Goal: Task Accomplishment & Management: Use online tool/utility

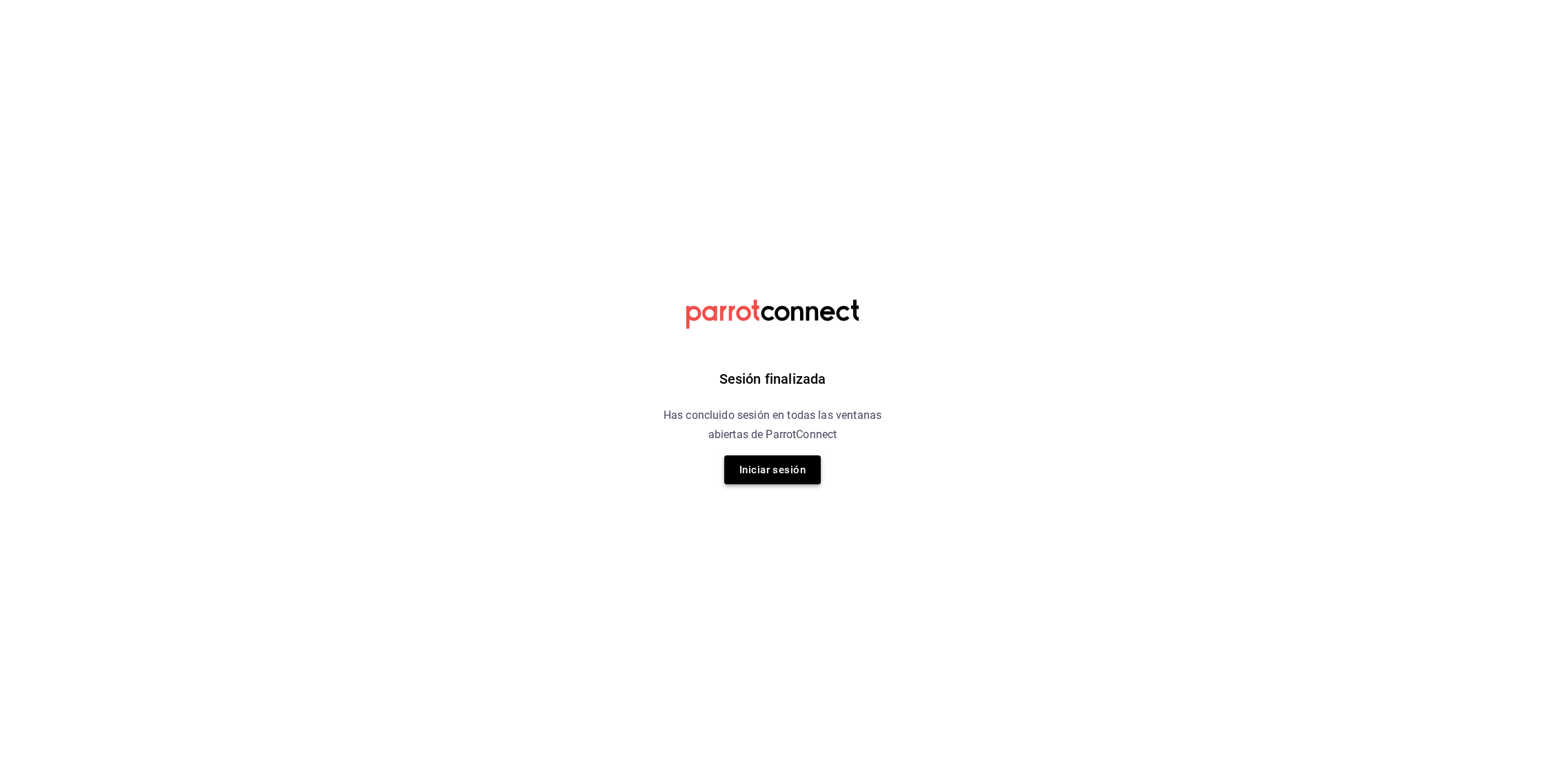
click at [785, 457] on button "Iniciar sesión" at bounding box center [772, 470] width 97 height 29
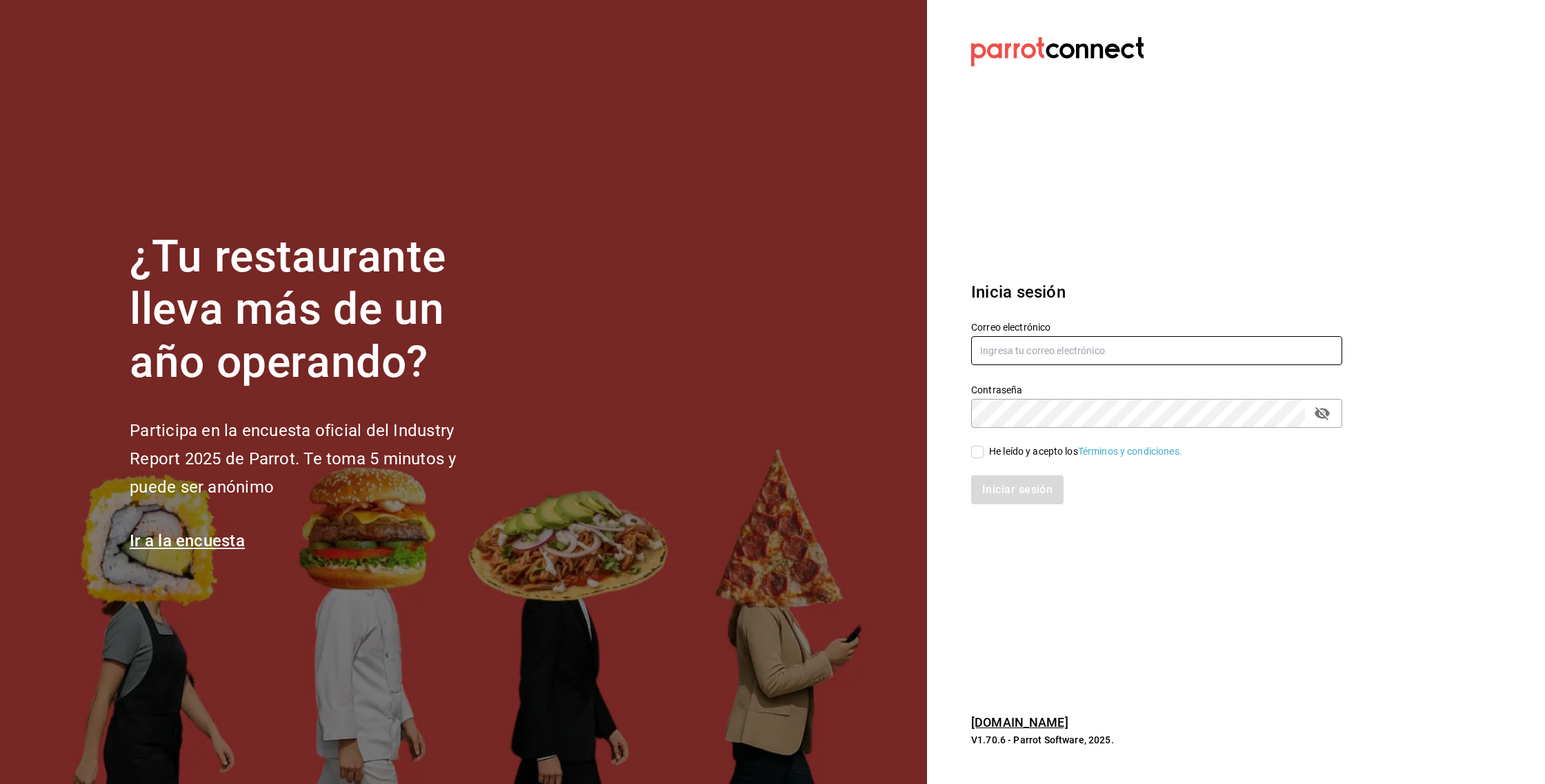
type input "[PERSON_NAME][EMAIL_ADDRESS][DOMAIN_NAME]"
drag, startPoint x: 976, startPoint y: 453, endPoint x: 1005, endPoint y: 491, distance: 47.8
click at [976, 453] on input "He leído y acepto los Términos y condiciones." at bounding box center [977, 452] width 12 height 12
checkbox input "true"
click at [1007, 495] on button "Iniciar sesión" at bounding box center [1018, 489] width 94 height 29
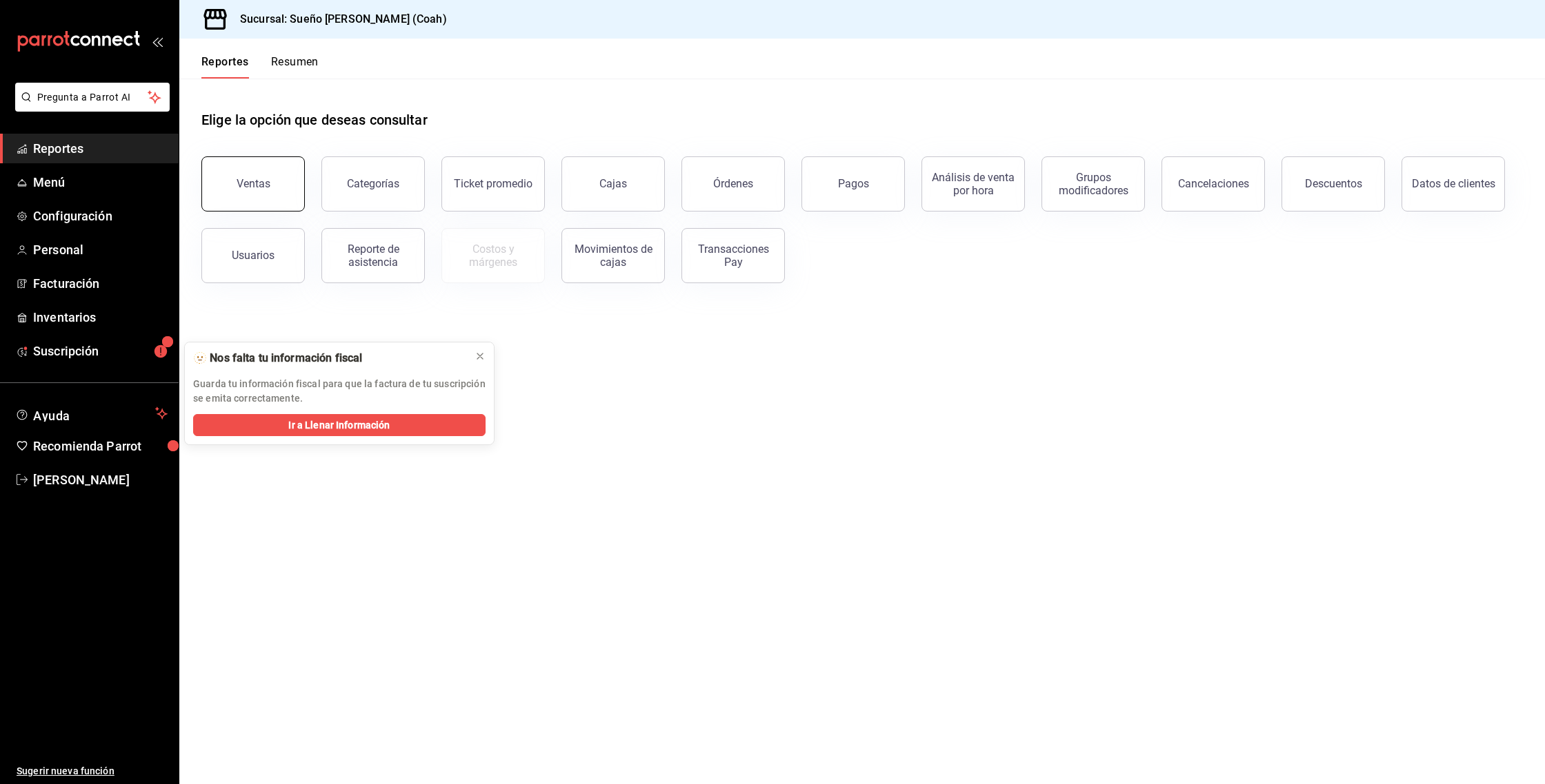
click at [250, 182] on div "Ventas" at bounding box center [253, 183] width 34 height 13
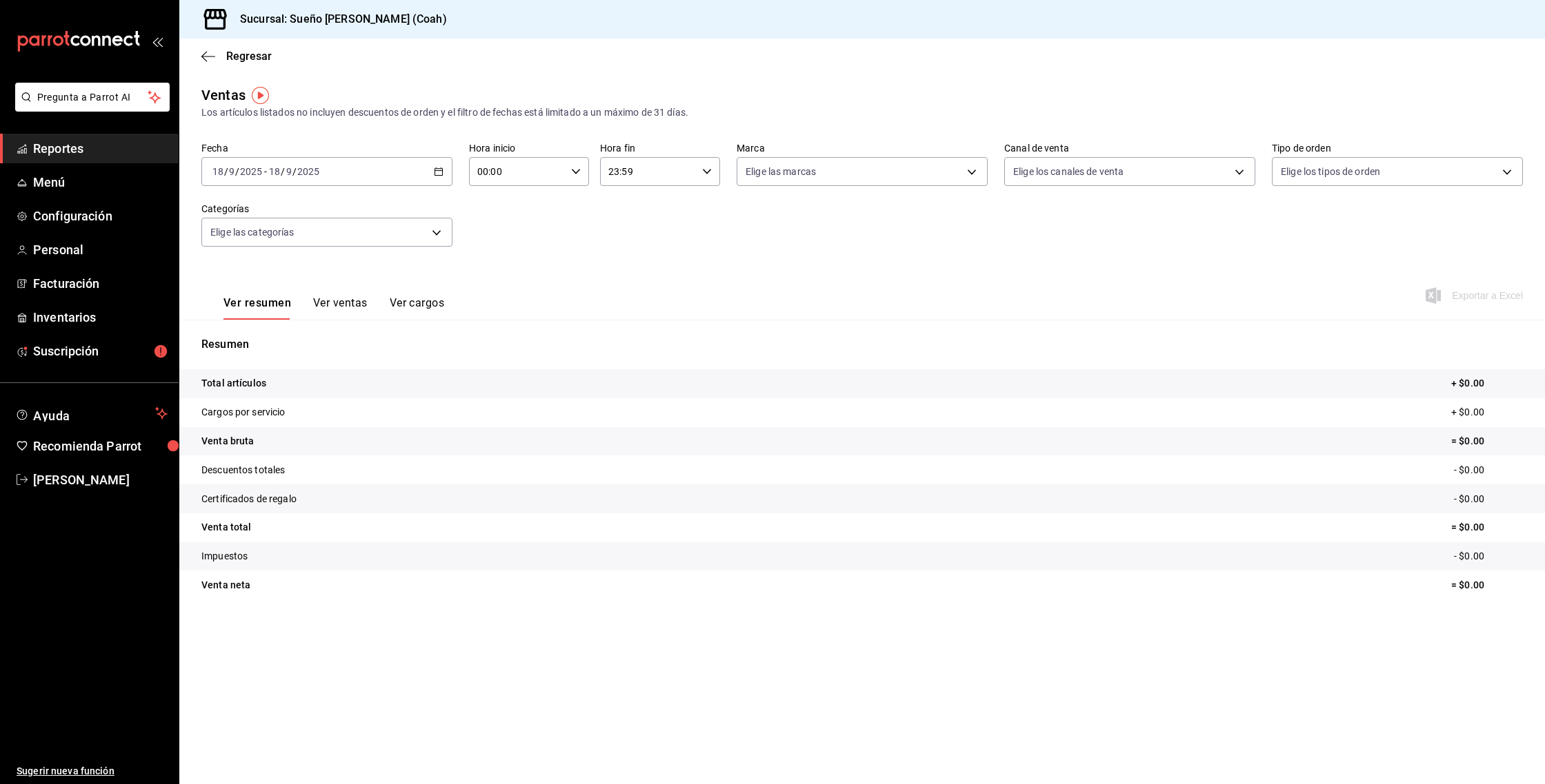
click at [487, 356] on div "Resumen Total artículos + $0.00 Cargos por servicio + $0.00 Venta bruta = $0.00…" at bounding box center [862, 476] width 1366 height 280
click at [303, 216] on div "Elige las categorías" at bounding box center [327, 229] width 251 height 34
click at [408, 172] on div "2025-09-18 18 / 9 / 2025 - 2025-09-18 18 / 9 / 2025" at bounding box center [327, 171] width 251 height 29
click at [257, 246] on span "Ayer" at bounding box center [266, 245] width 107 height 15
